Goal: Task Accomplishment & Management: Use online tool/utility

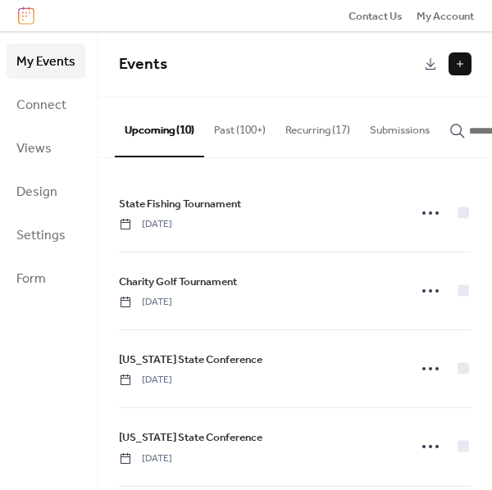
click at [342, 130] on button "Recurring (17)" at bounding box center [318, 126] width 84 height 57
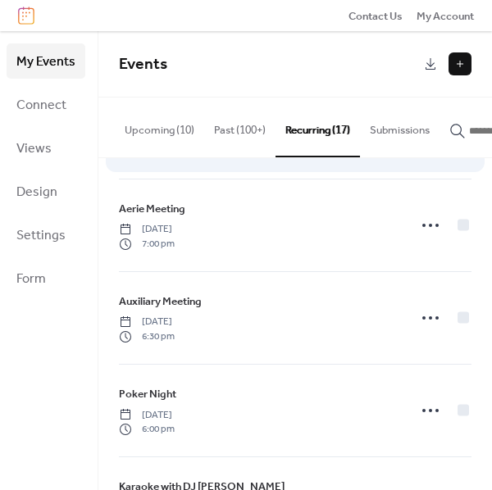
scroll to position [273, 0]
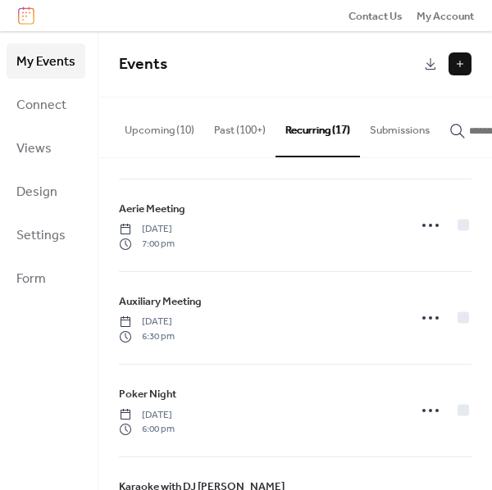
click at [232, 130] on button "Past (100+)" at bounding box center [239, 126] width 71 height 57
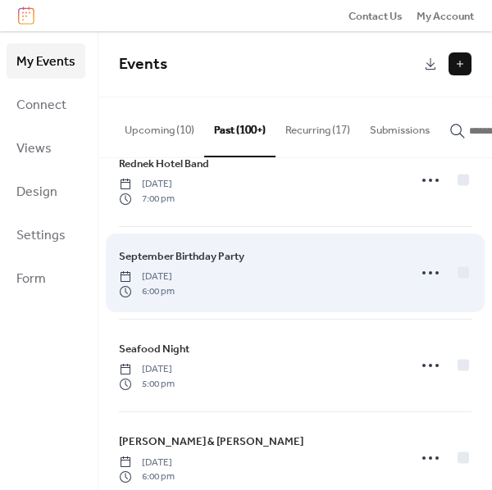
scroll to position [182, 0]
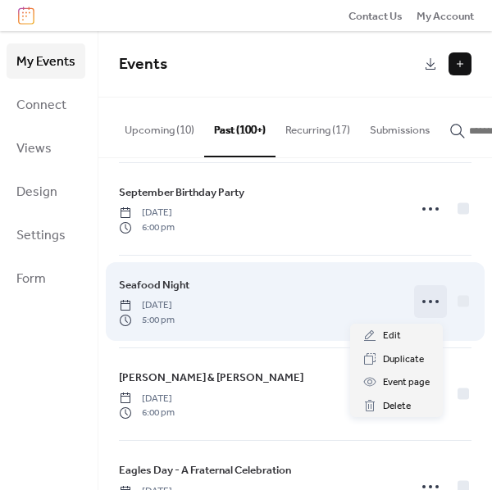
click at [423, 303] on icon at bounding box center [430, 302] width 26 height 26
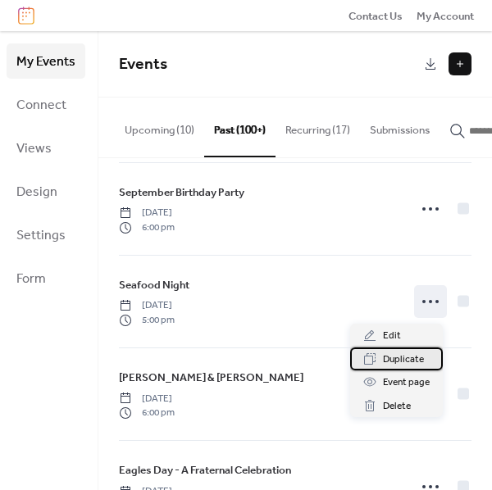
click at [417, 359] on span "Duplicate" at bounding box center [403, 360] width 41 height 16
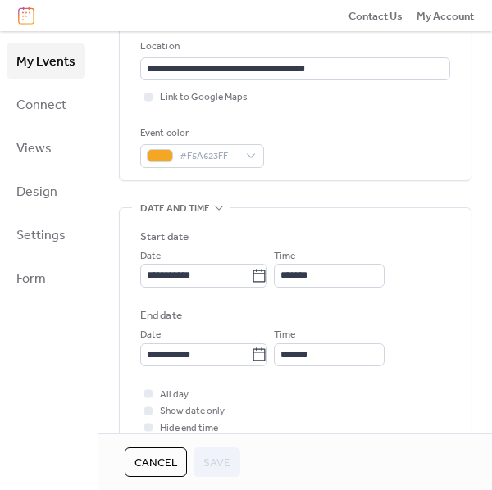
scroll to position [364, 0]
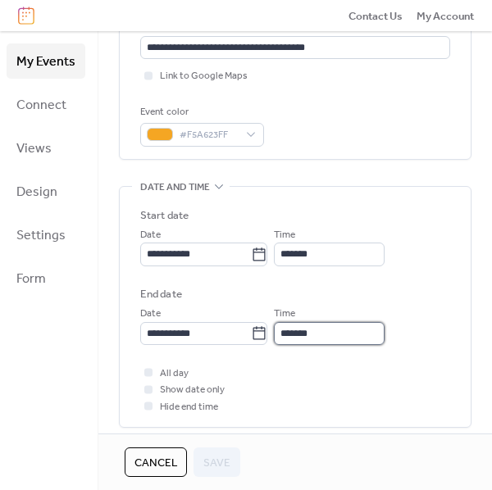
click at [294, 335] on input "*******" at bounding box center [329, 333] width 111 height 23
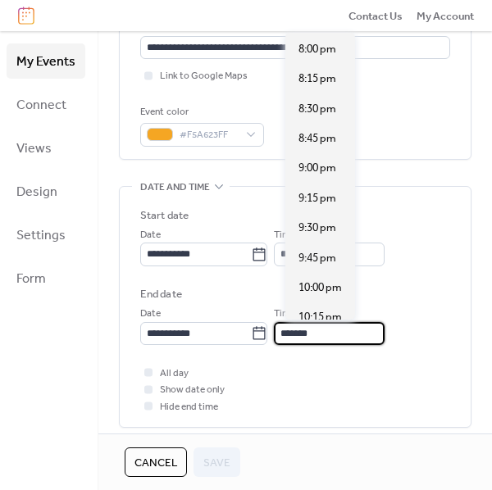
scroll to position [208, 0]
type input "*******"
click at [338, 413] on div "All day Show date only Hide end time" at bounding box center [295, 390] width 310 height 50
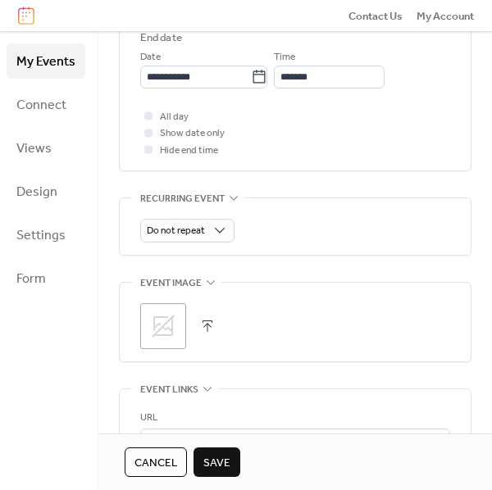
scroll to position [728, 0]
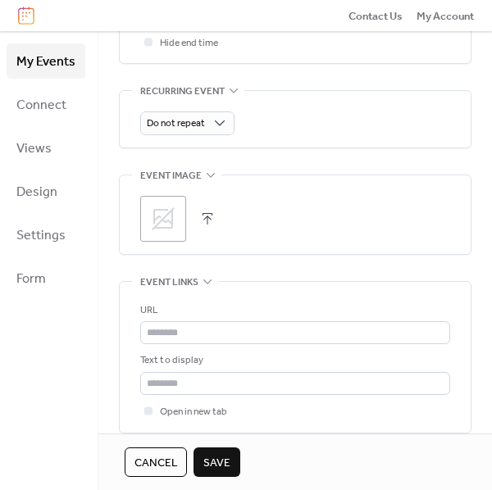
click at [203, 209] on button "button" at bounding box center [207, 219] width 23 height 23
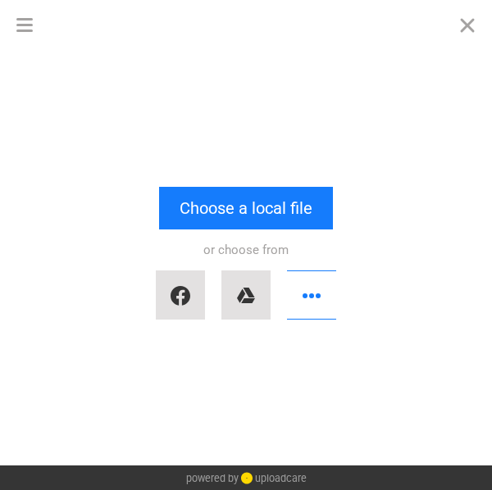
scroll to position [0, 0]
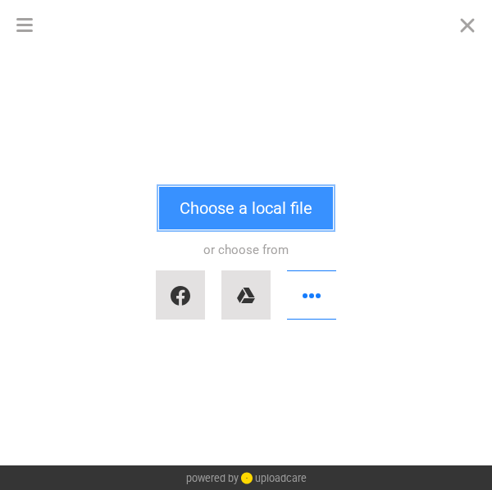
click at [203, 209] on button "Choose a local file" at bounding box center [246, 208] width 174 height 43
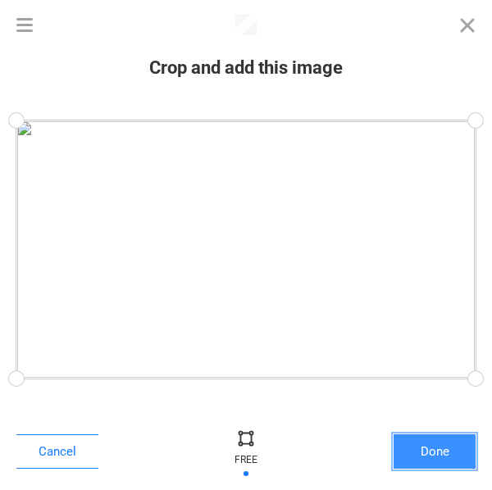
click at [460, 455] on button "Done" at bounding box center [435, 452] width 82 height 34
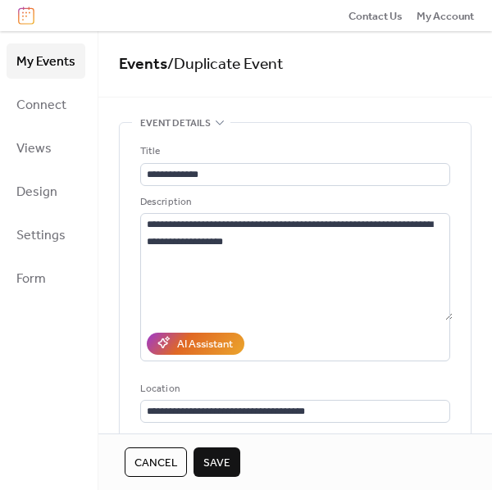
scroll to position [711, 0]
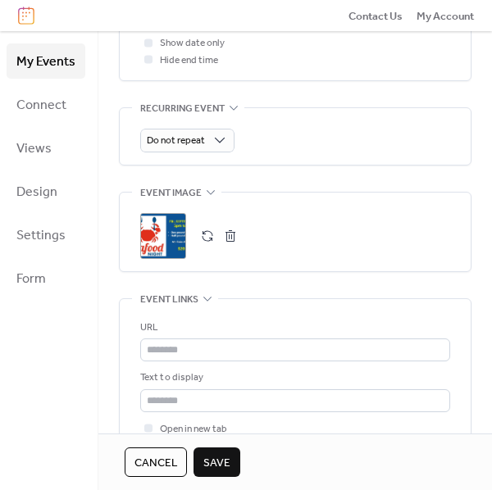
click at [230, 235] on button "button" at bounding box center [230, 236] width 23 height 23
click at [204, 233] on button "button" at bounding box center [207, 236] width 23 height 23
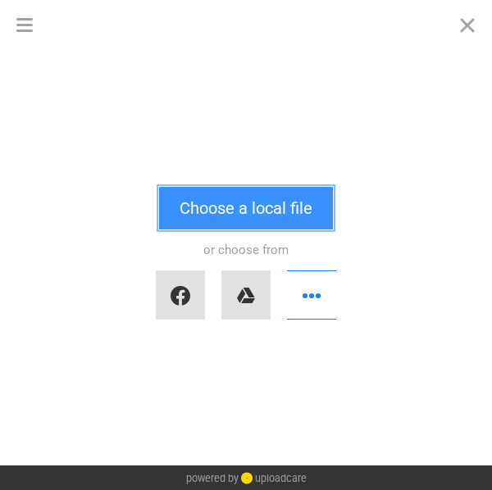
click at [252, 198] on button "Choose a local file" at bounding box center [246, 208] width 174 height 43
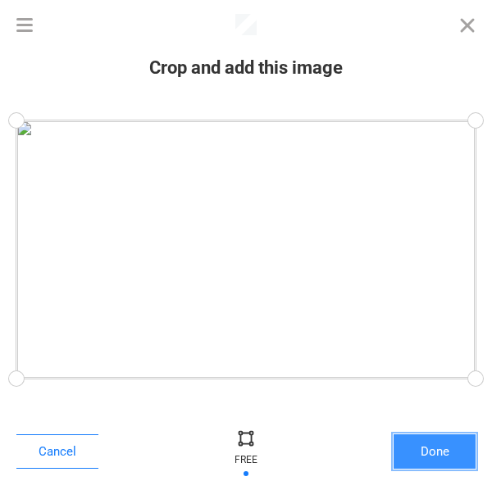
click at [447, 450] on button "Done" at bounding box center [435, 452] width 82 height 34
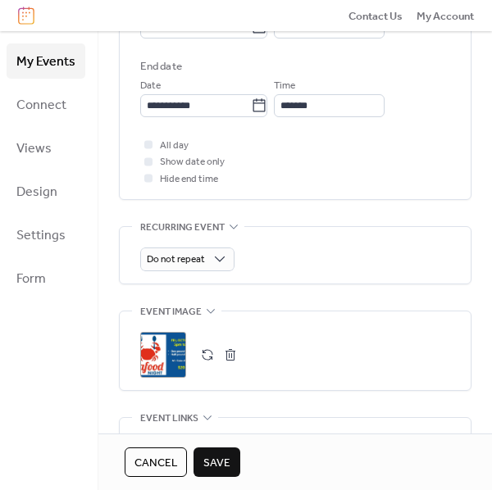
scroll to position [865, 0]
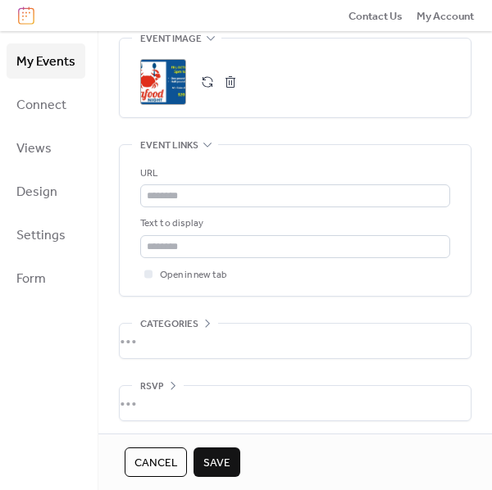
click at [222, 470] on span "Save" at bounding box center [216, 463] width 27 height 16
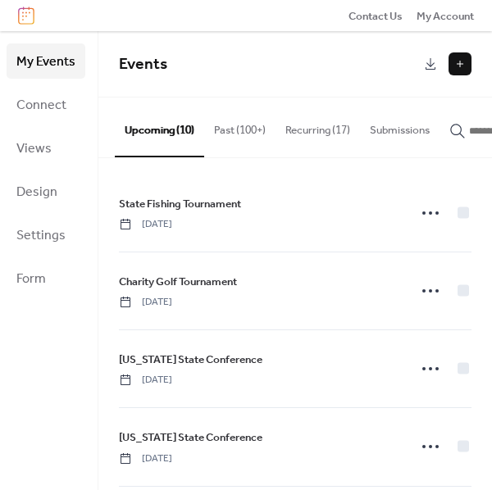
click at [231, 135] on button "Past (100+)" at bounding box center [239, 126] width 71 height 57
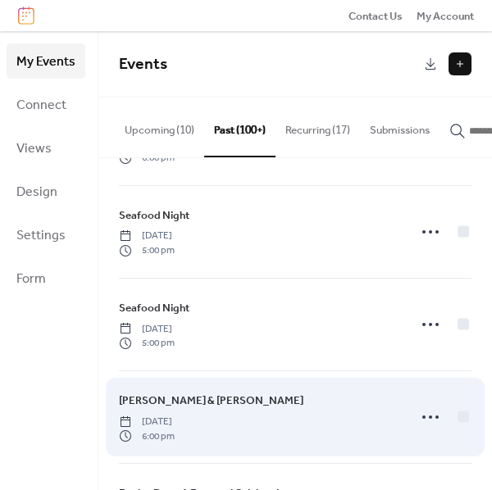
scroll to position [273, 0]
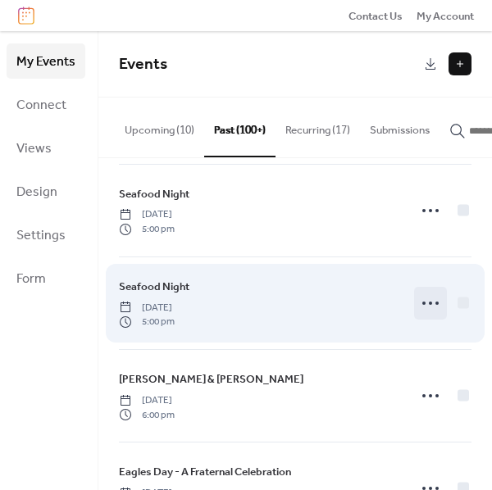
click at [429, 305] on circle at bounding box center [430, 303] width 3 height 3
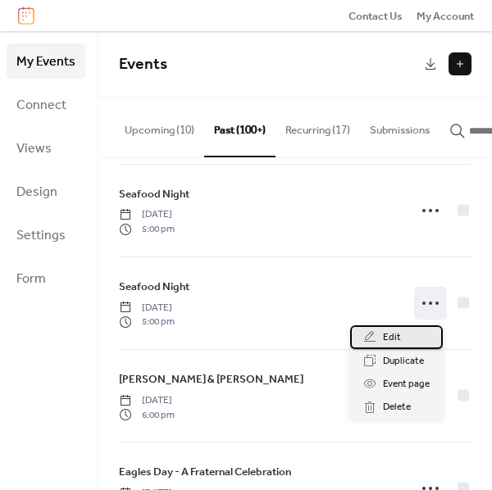
click at [395, 331] on span "Edit" at bounding box center [392, 338] width 18 height 16
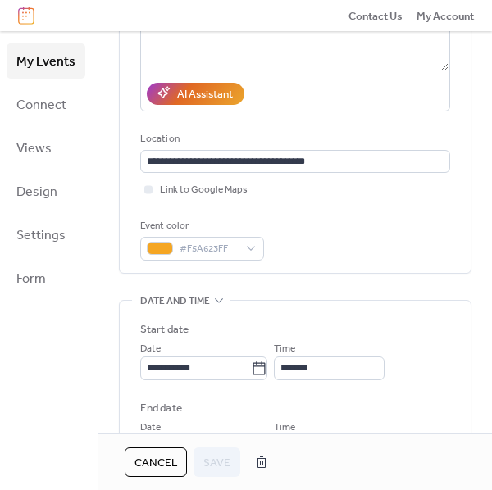
scroll to position [273, 0]
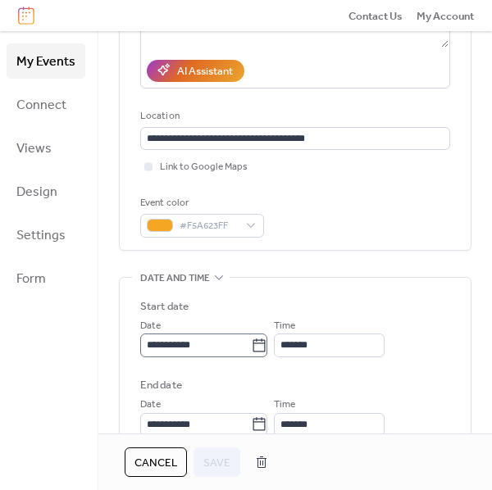
click at [263, 343] on body "**********" at bounding box center [246, 245] width 492 height 490
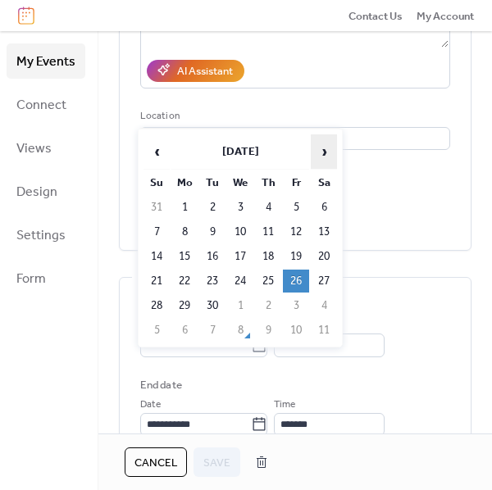
click at [320, 145] on span "›" at bounding box center [324, 151] width 25 height 33
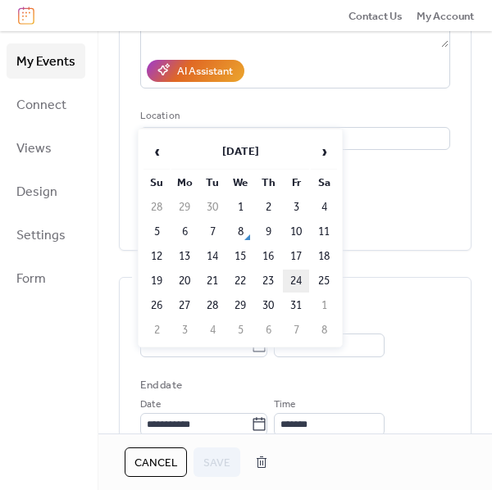
click at [290, 276] on td "24" at bounding box center [296, 281] width 26 height 23
type input "**********"
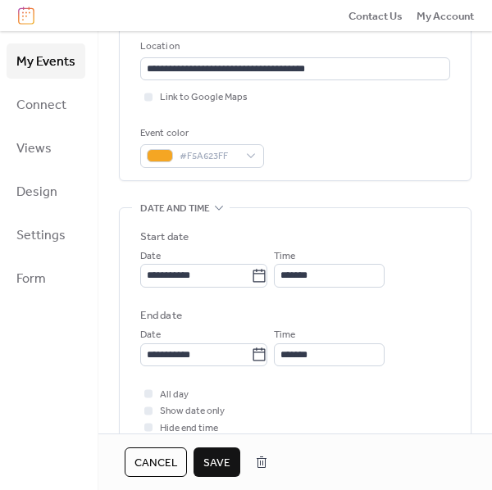
scroll to position [364, 0]
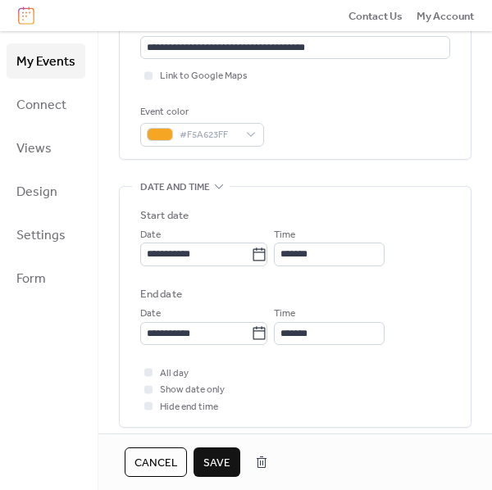
click at [210, 455] on span "Save" at bounding box center [216, 463] width 27 height 16
